Goal: Task Accomplishment & Management: Use online tool/utility

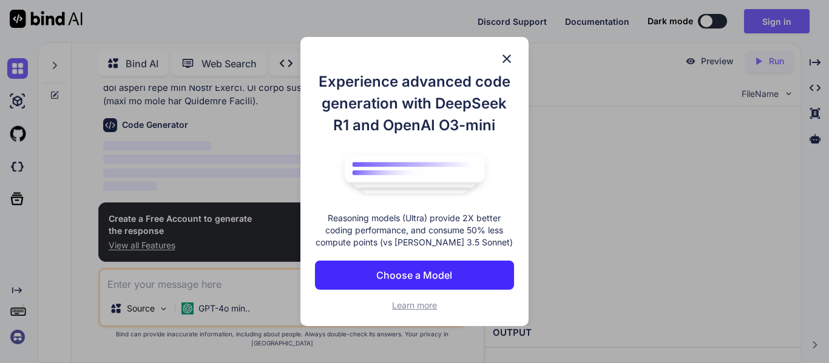
scroll to position [343, 0]
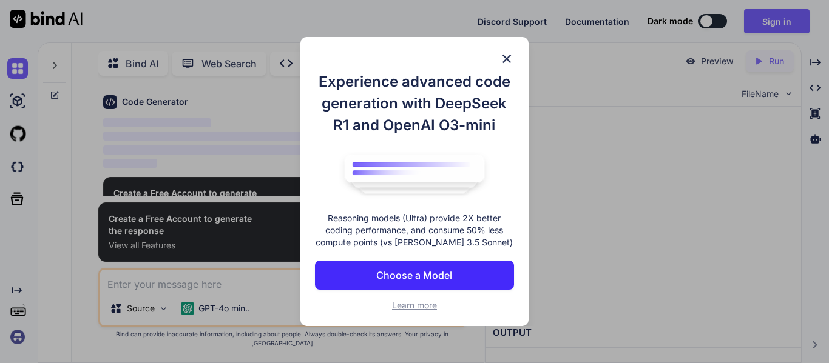
click at [414, 272] on p "Choose a Model" at bounding box center [414, 275] width 76 height 15
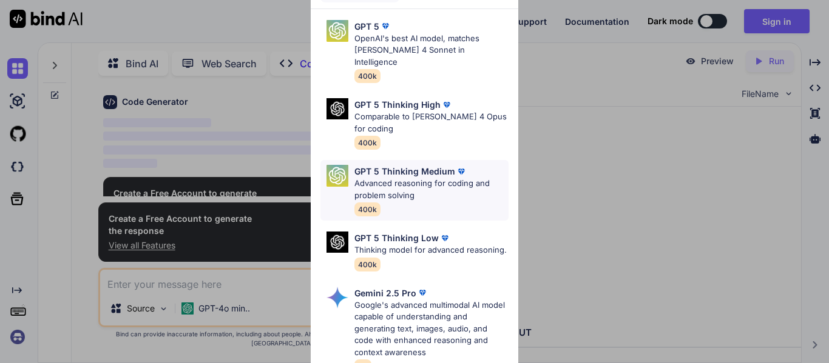
scroll to position [169, 0]
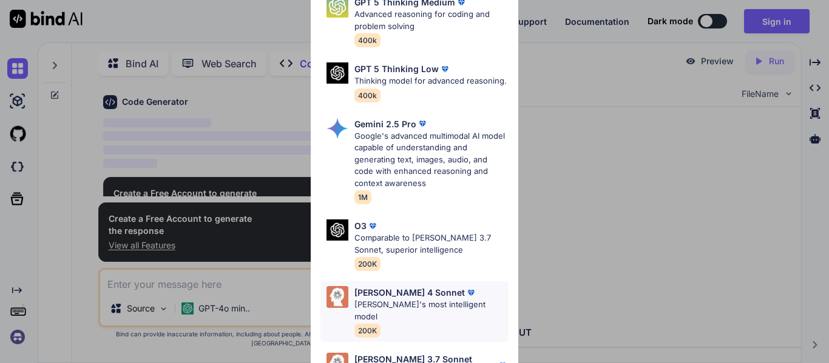
click at [399, 303] on p "[PERSON_NAME]'s most intelligent model" at bounding box center [431, 311] width 154 height 24
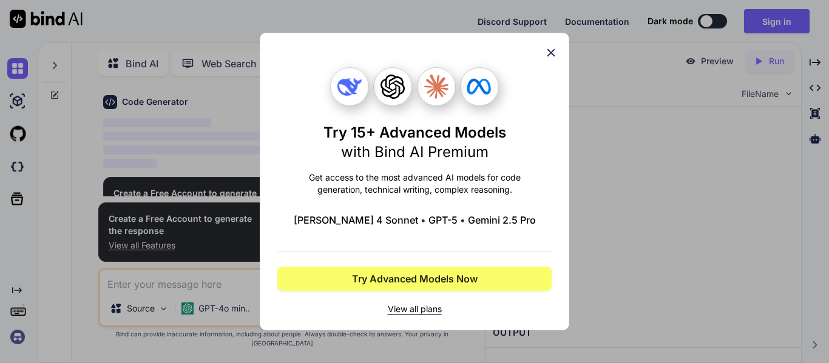
click at [554, 50] on icon at bounding box center [551, 53] width 8 height 8
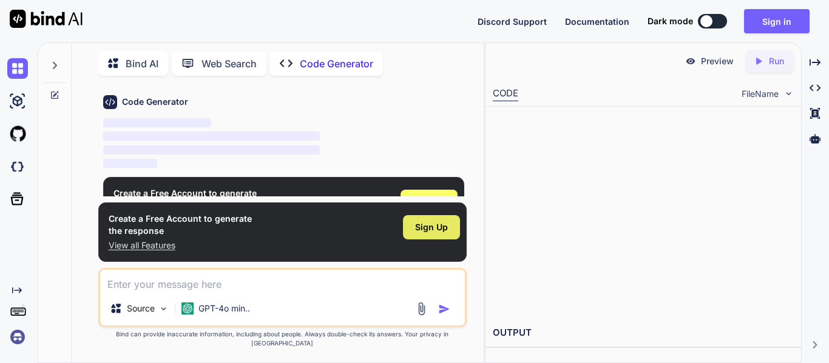
click at [414, 234] on div "Sign Up" at bounding box center [431, 227] width 57 height 24
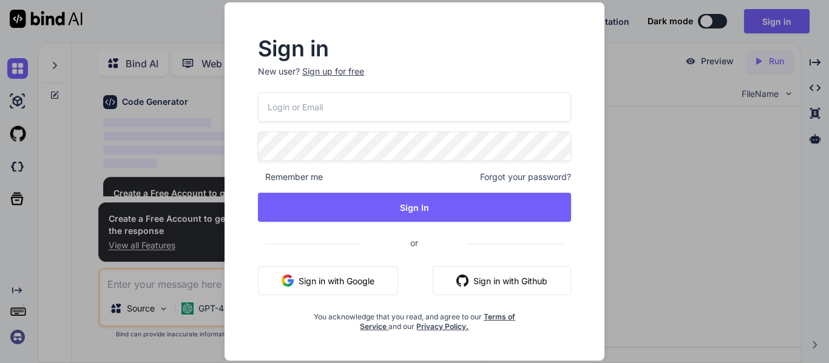
click at [354, 275] on button "Sign in with Google" at bounding box center [328, 280] width 140 height 29
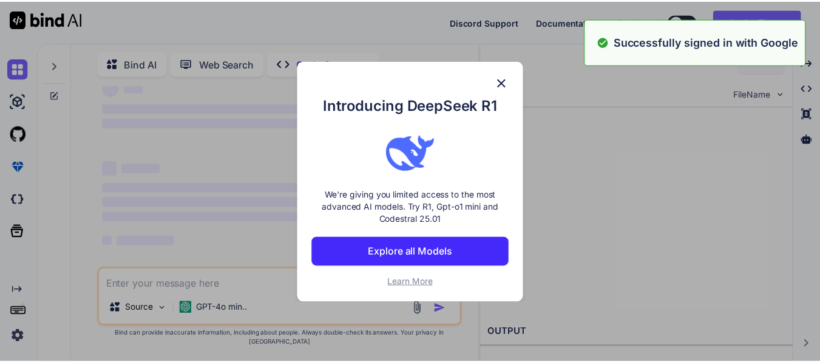
scroll to position [23, 0]
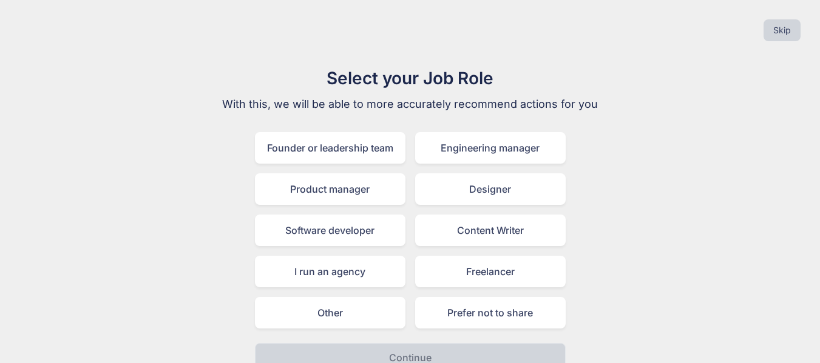
scroll to position [19, 0]
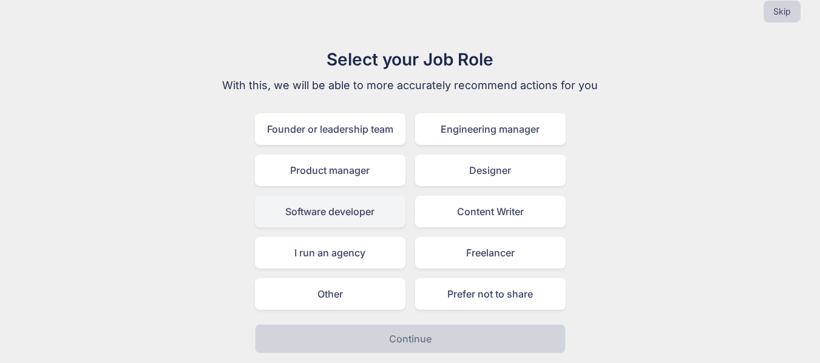
click at [359, 214] on div "Software developer" at bounding box center [330, 212] width 150 height 32
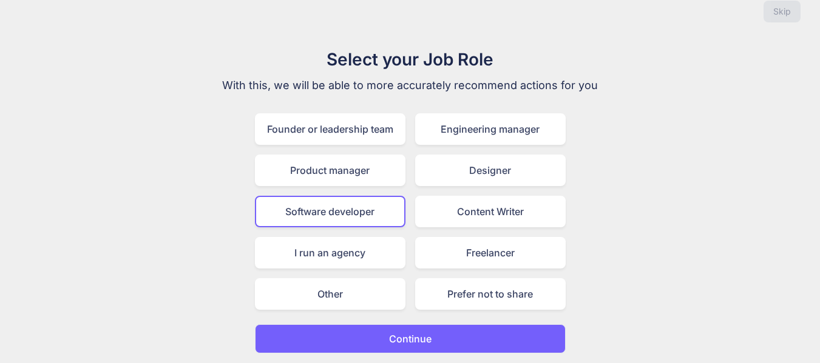
click at [328, 336] on button "Continue" at bounding box center [410, 339] width 311 height 29
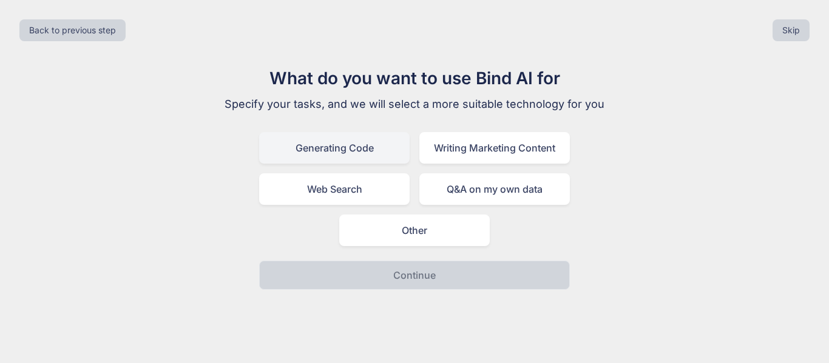
click at [370, 149] on div "Generating Code" at bounding box center [334, 148] width 150 height 32
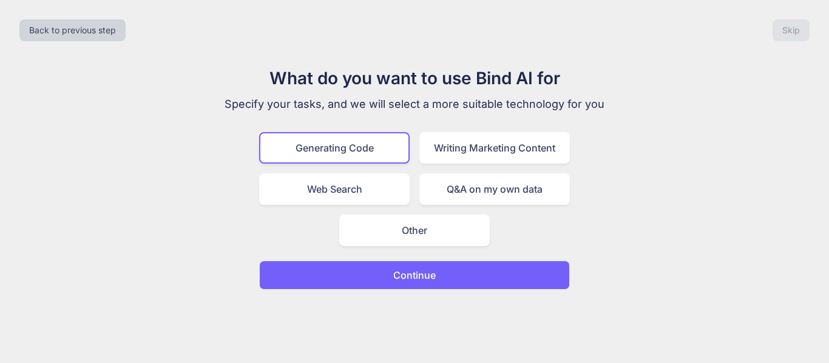
click at [368, 280] on button "Continue" at bounding box center [414, 275] width 311 height 29
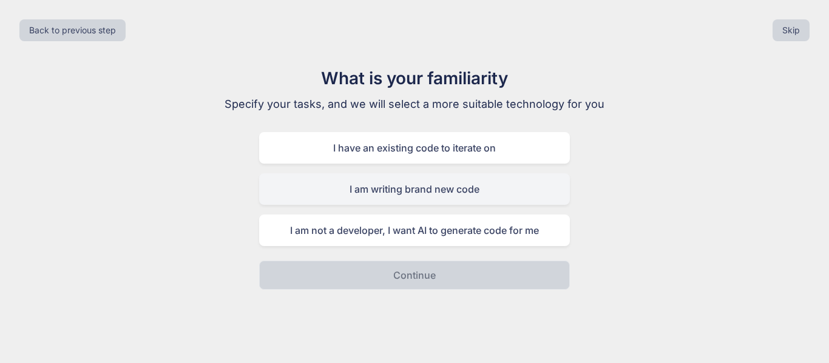
click at [413, 193] on div "I am writing brand new code" at bounding box center [414, 190] width 311 height 32
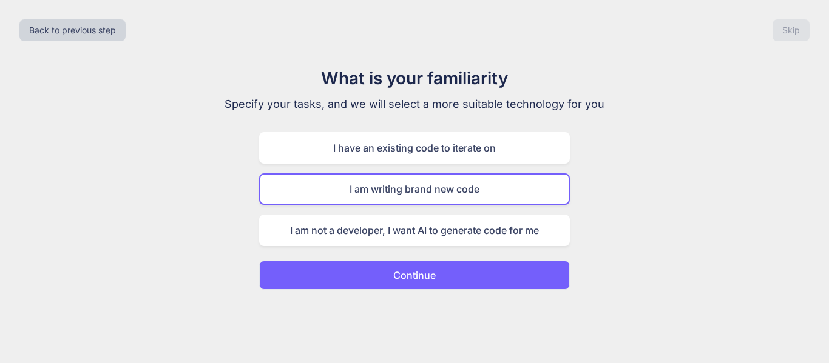
click at [391, 275] on button "Continue" at bounding box center [414, 275] width 311 height 29
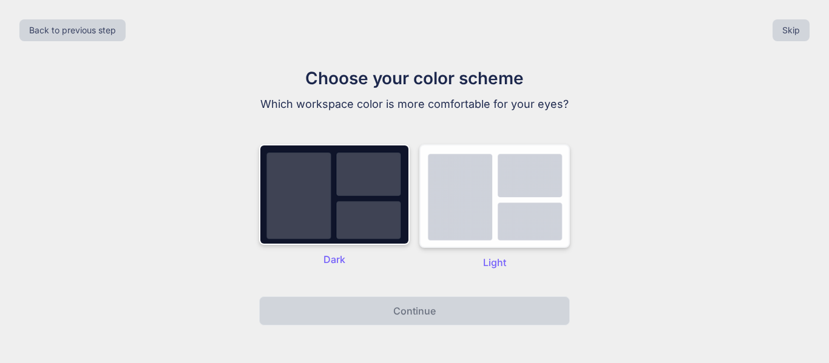
click at [453, 214] on img at bounding box center [494, 196] width 150 height 104
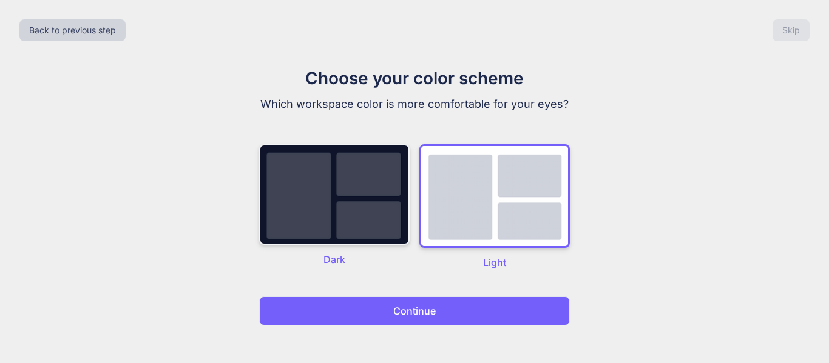
click at [377, 228] on img at bounding box center [334, 194] width 150 height 101
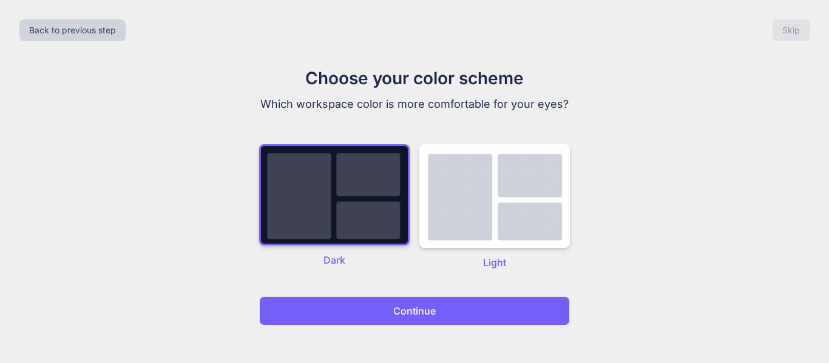
click at [371, 309] on button "Continue" at bounding box center [414, 311] width 311 height 29
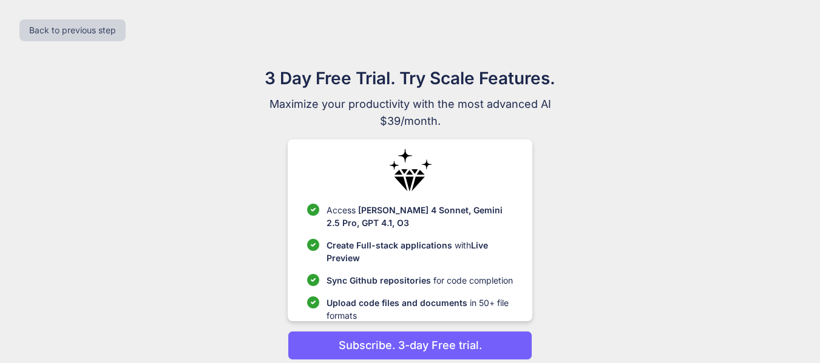
scroll to position [48, 0]
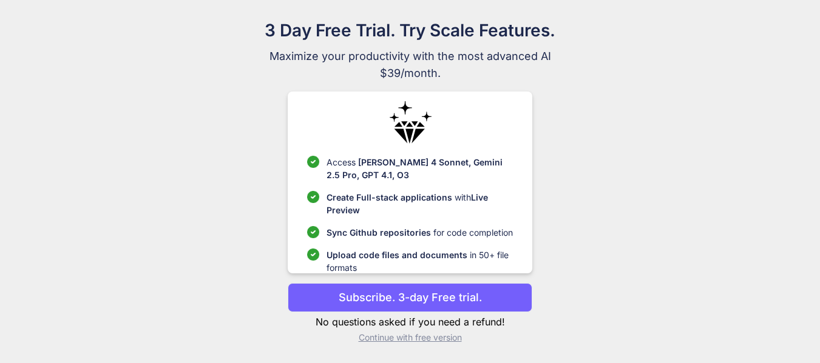
click at [396, 336] on p "Continue with free version" at bounding box center [410, 338] width 245 height 12
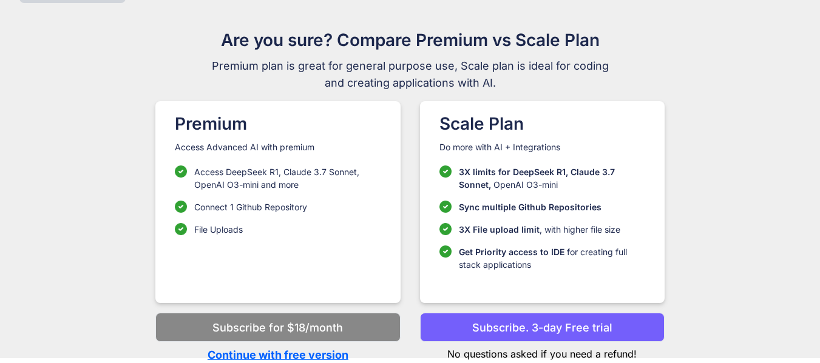
scroll to position [38, 0]
click at [319, 354] on p "Continue with free version" at bounding box center [277, 355] width 245 height 16
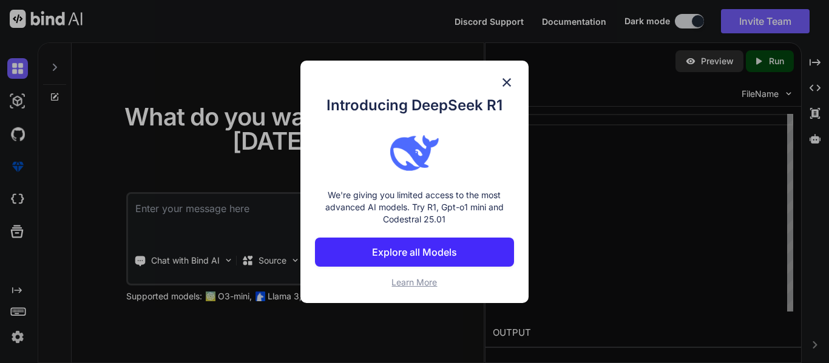
click at [510, 79] on img at bounding box center [506, 82] width 15 height 15
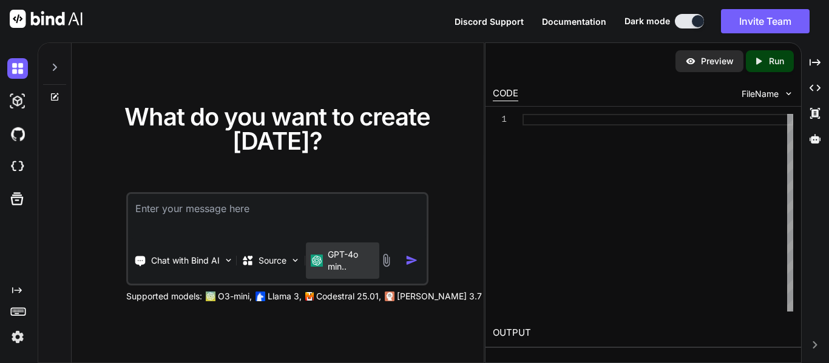
click at [365, 256] on p "GPT-4o min.." at bounding box center [351, 261] width 47 height 24
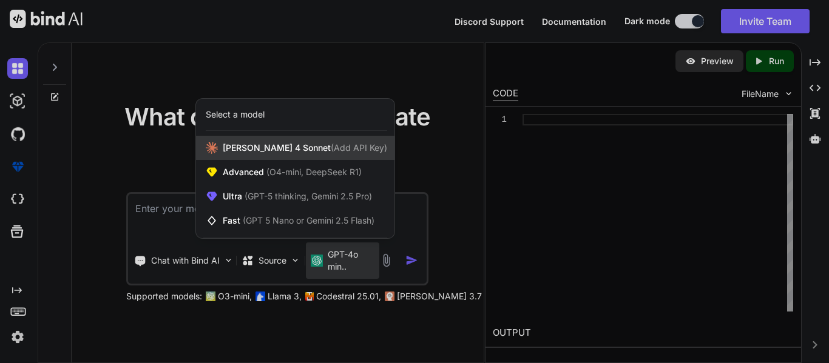
click at [297, 157] on div "[PERSON_NAME] 4 Sonnet (Add API Key)" at bounding box center [295, 148] width 198 height 24
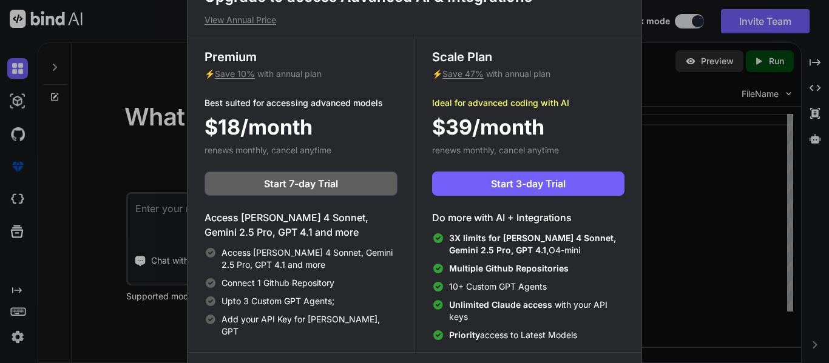
click at [683, 137] on div "Upgrade to access Advanced AI & Integrations View Annual Price Premium ⚡ Save 1…" at bounding box center [414, 181] width 829 height 363
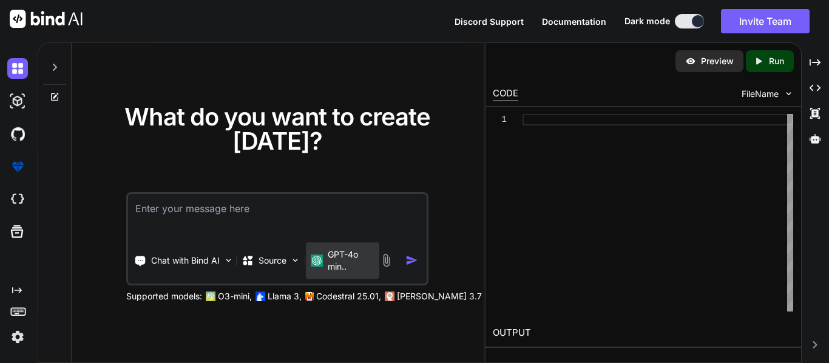
click at [343, 271] on p "GPT-4o min.." at bounding box center [351, 261] width 47 height 24
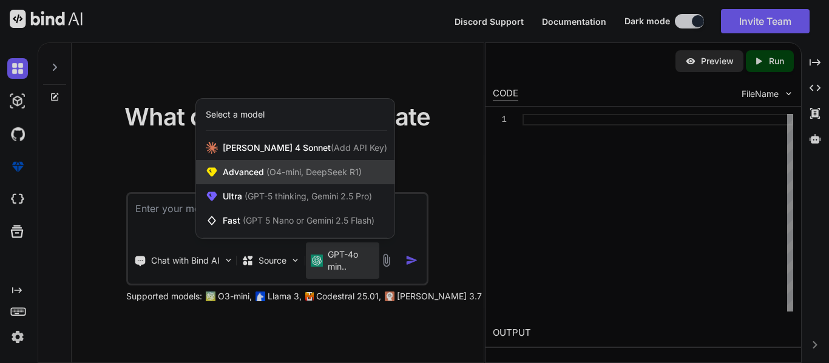
click at [284, 180] on div "Advanced (O4-mini, DeepSeek R1)" at bounding box center [295, 172] width 198 height 24
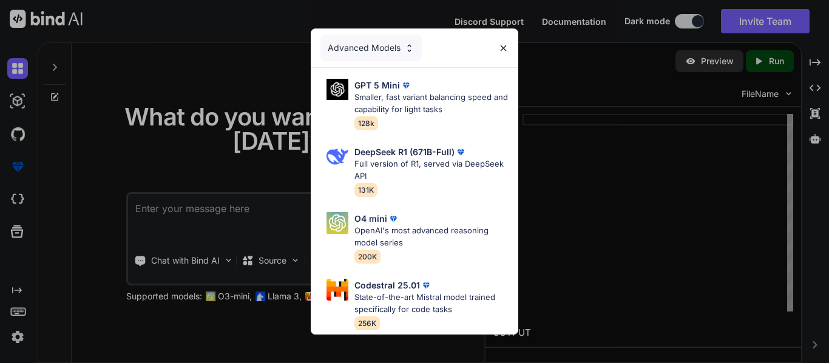
click at [389, 42] on div "Advanced Models" at bounding box center [370, 48] width 101 height 27
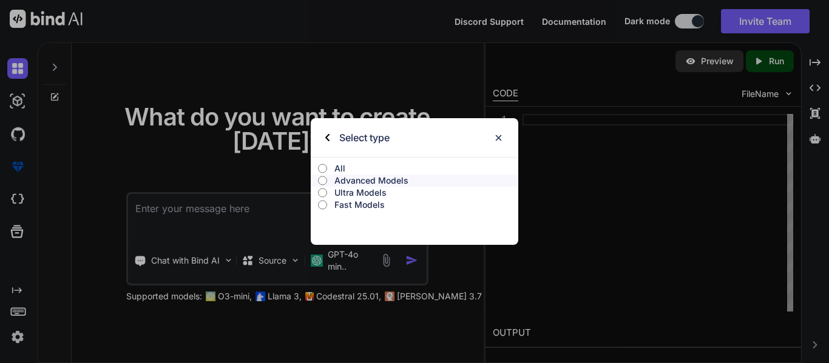
click at [327, 171] on label "All" at bounding box center [415, 169] width 208 height 12
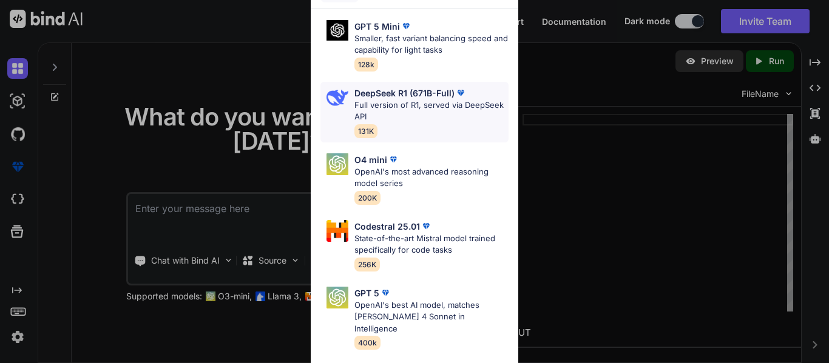
scroll to position [1, 0]
click at [425, 105] on p "Full version of R1, served via DeepSeek API" at bounding box center [431, 110] width 154 height 24
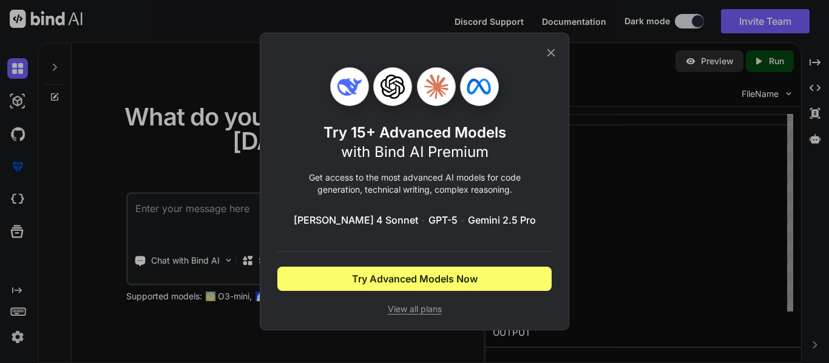
click at [549, 46] on icon at bounding box center [550, 52] width 13 height 13
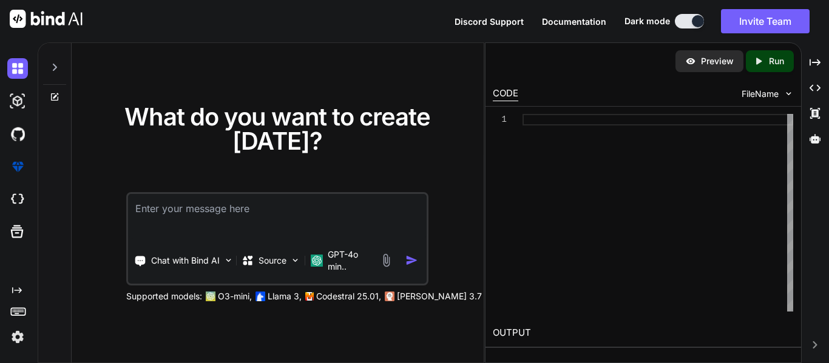
click at [252, 215] on textarea at bounding box center [277, 216] width 299 height 45
click at [351, 265] on p "GPT-4o min.." at bounding box center [351, 261] width 47 height 24
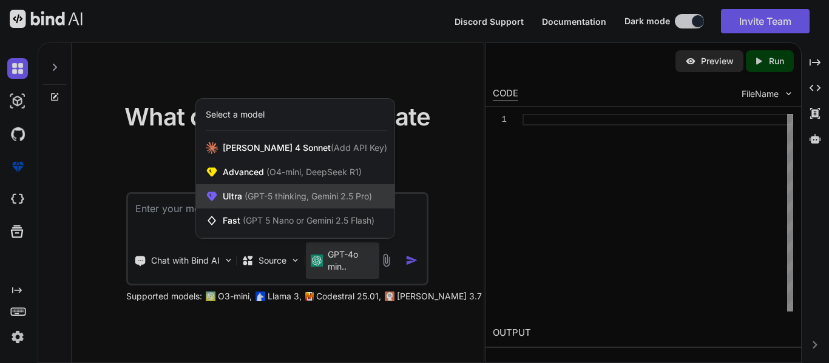
click at [266, 193] on span "(GPT-5 thinking, Gemini 2.5 Pro)" at bounding box center [307, 196] width 130 height 10
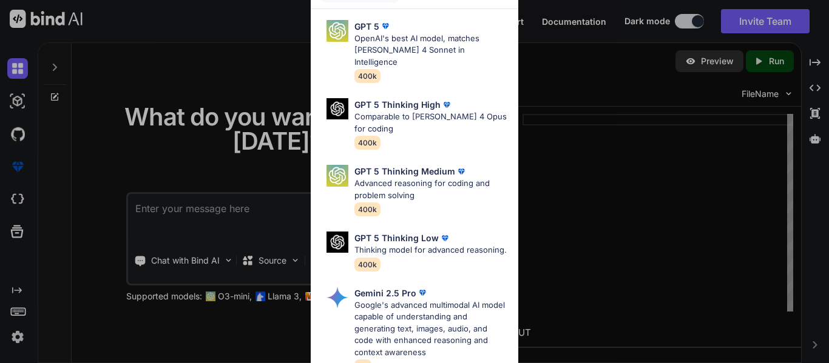
click at [238, 139] on div "Ultra Models GPT 5 OpenAI's best AI model, matches [PERSON_NAME] 4 Sonnet in In…" at bounding box center [414, 181] width 829 height 363
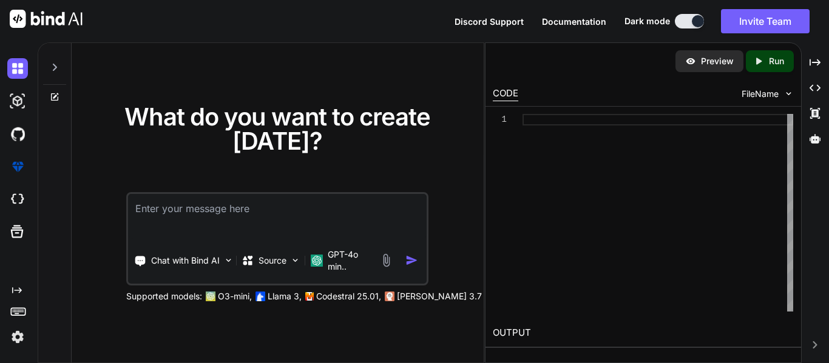
paste textarea "Build an Accounts Portal using Next.js (App Router) + Tailwind CSS + TypeScript…"
type textarea "x"
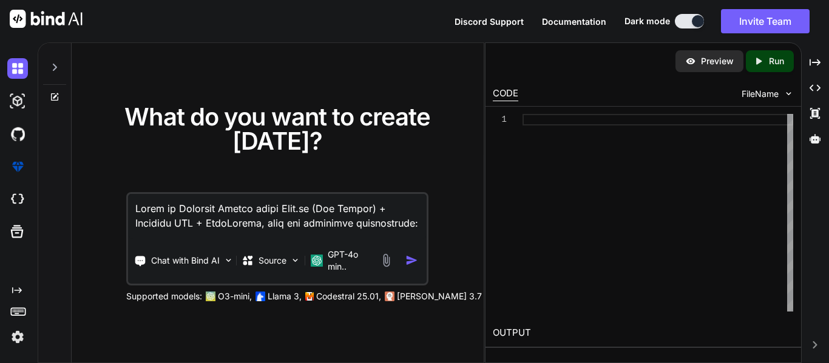
click at [218, 210] on textarea at bounding box center [277, 216] width 299 height 45
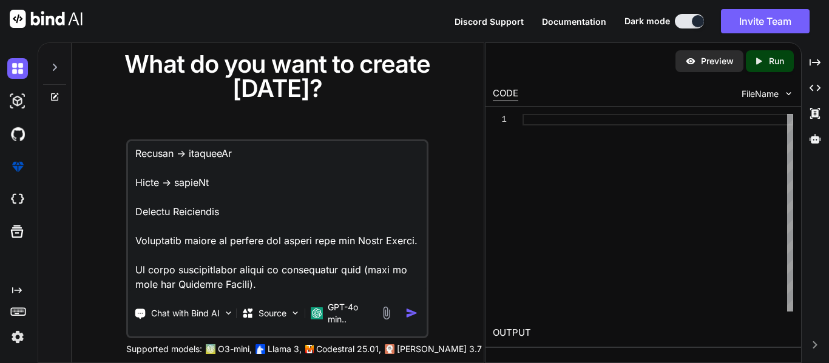
type textarea "Build an Accounts Portal using Next.js (App Router) + Tailwind CSS + TypeScript…"
click at [407, 314] on img "button" at bounding box center [411, 313] width 13 height 13
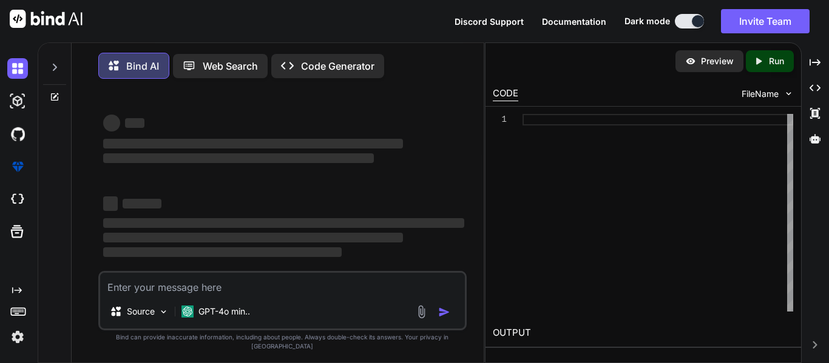
click at [407, 314] on div "Source GPT-4o min.." at bounding box center [282, 314] width 365 height 29
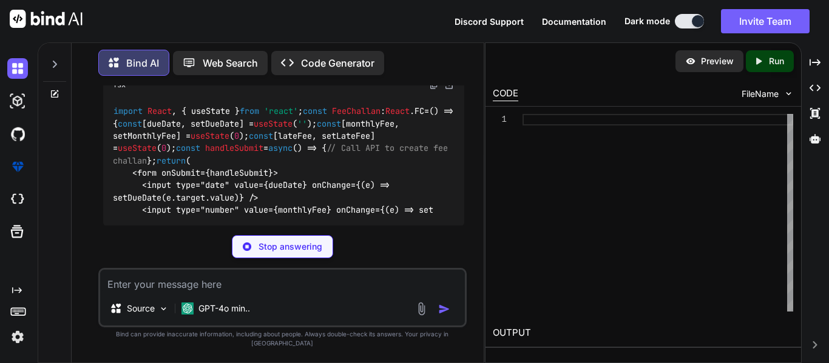
scroll to position [2280, 0]
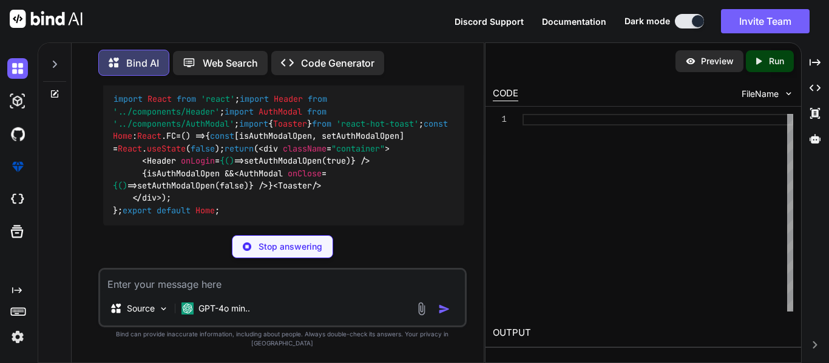
type textarea "x"
type textarea "│ └── staff.tsx ├── /styles │ └── globals.css ├── /utils │ ├── api.ts │ └── typ…"
